Goal: Navigation & Orientation: Find specific page/section

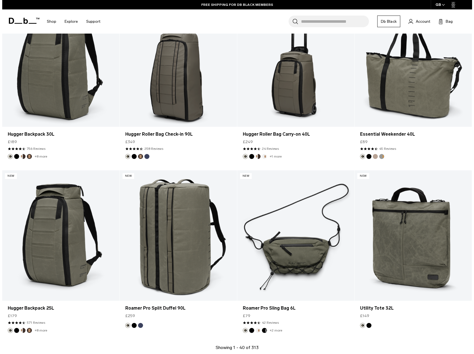
scroll to position [1924, 0]
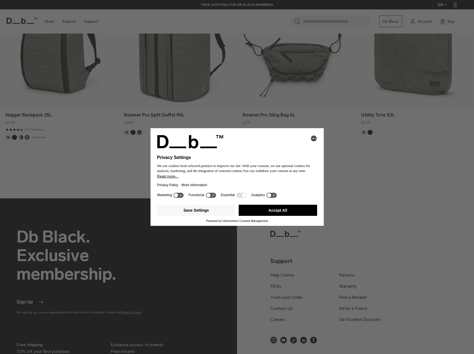
click at [264, 208] on button "Accept All" at bounding box center [278, 209] width 78 height 11
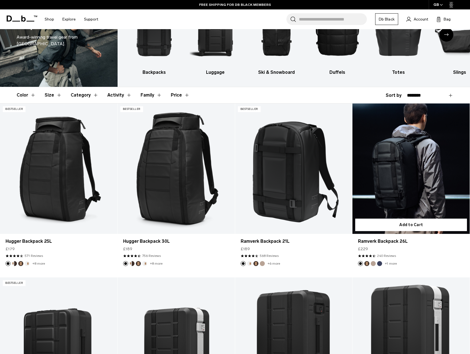
scroll to position [0, 0]
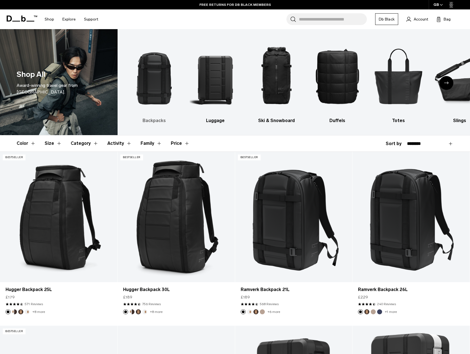
click at [155, 79] on img "1 / 10" at bounding box center [154, 75] width 51 height 77
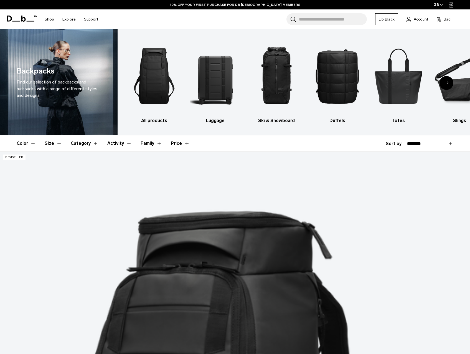
click at [24, 22] on span at bounding box center [22, 18] width 30 height 21
click at [11, 20] on icon at bounding box center [9, 19] width 5 height 6
